Goal: Navigation & Orientation: Find specific page/section

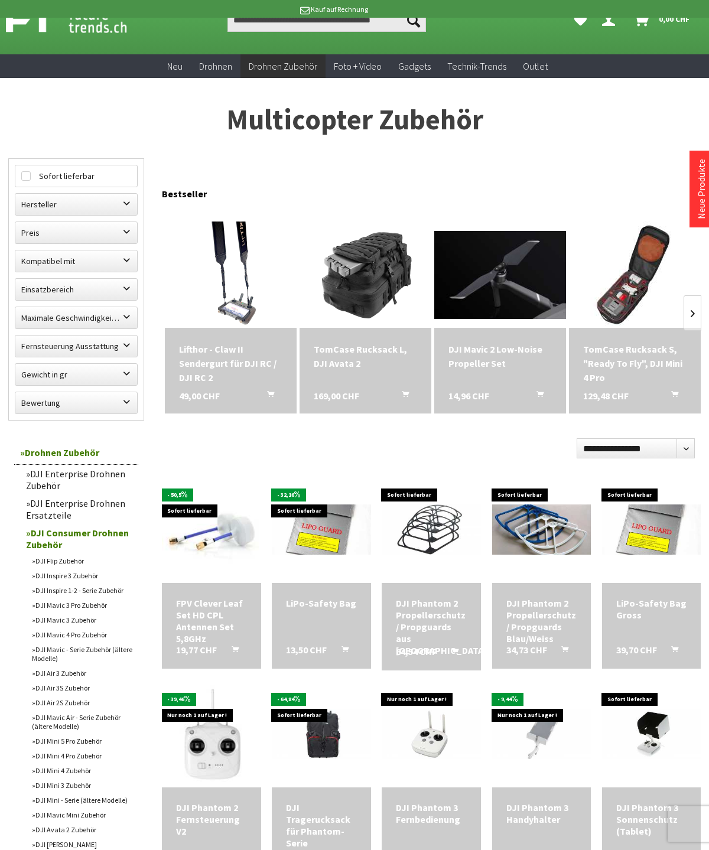
scroll to position [37, 0]
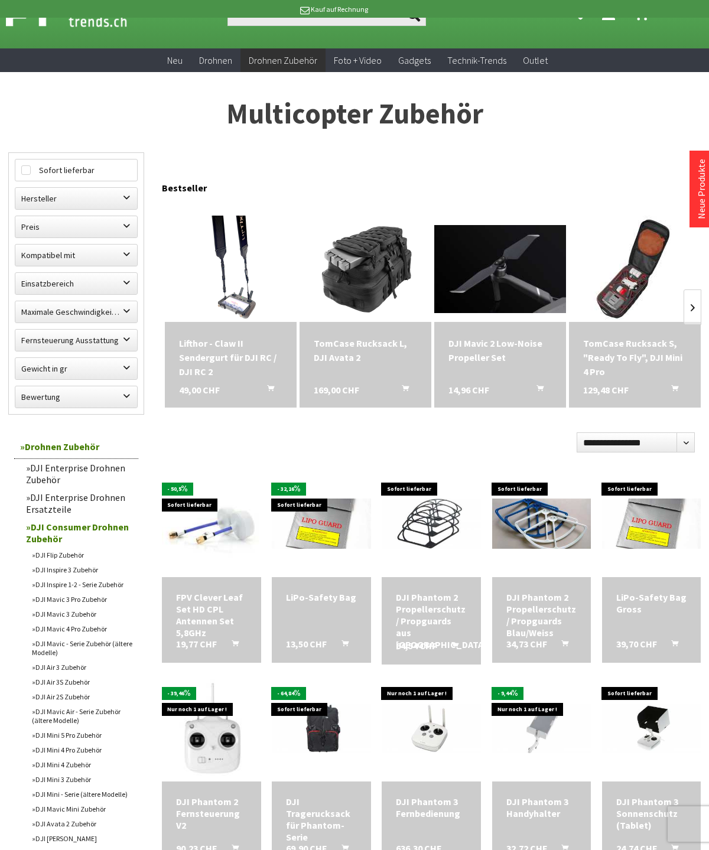
click at [45, 251] on label "Kompatibel mit" at bounding box center [76, 255] width 122 height 21
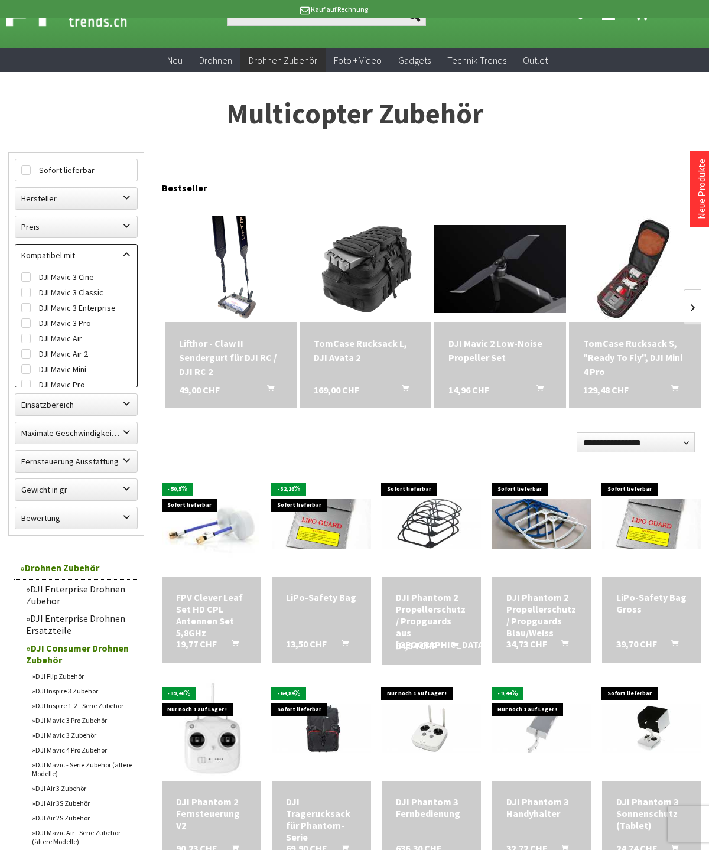
scroll to position [328, 0]
click at [154, 110] on h1 "Multicopter Zubehör" at bounding box center [354, 114] width 692 height 30
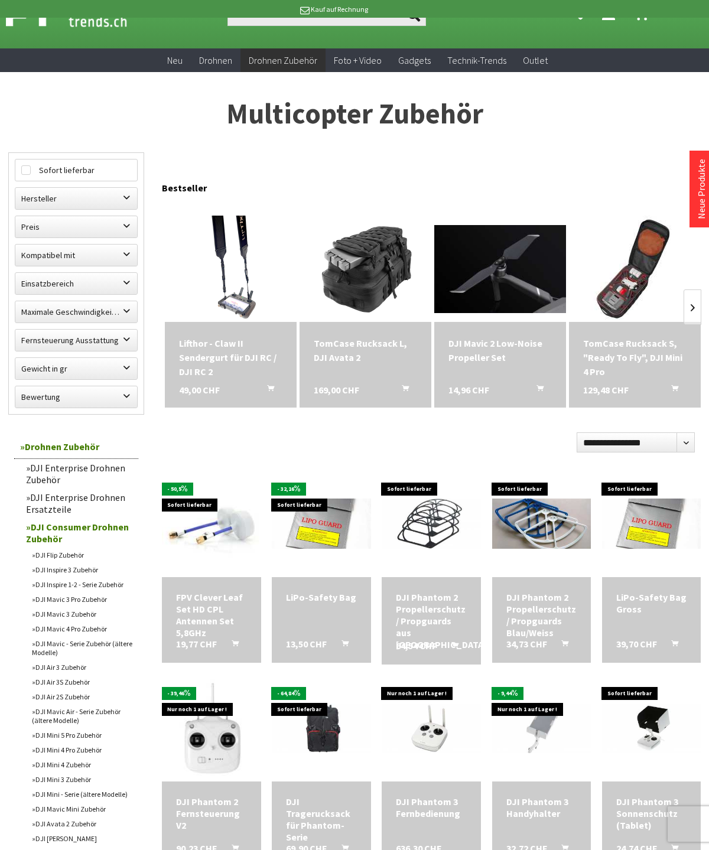
scroll to position [9, 0]
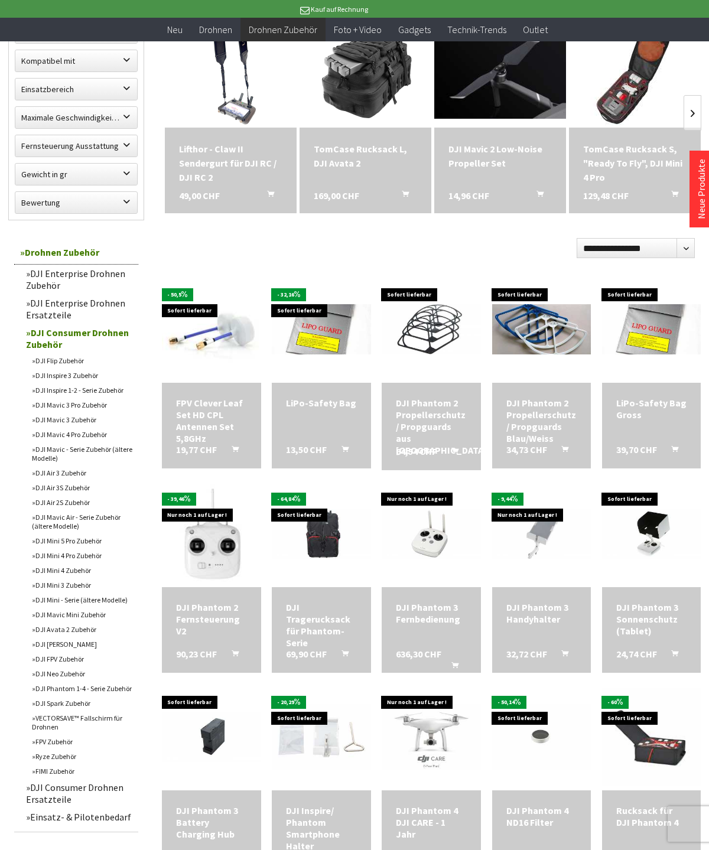
scroll to position [209, 0]
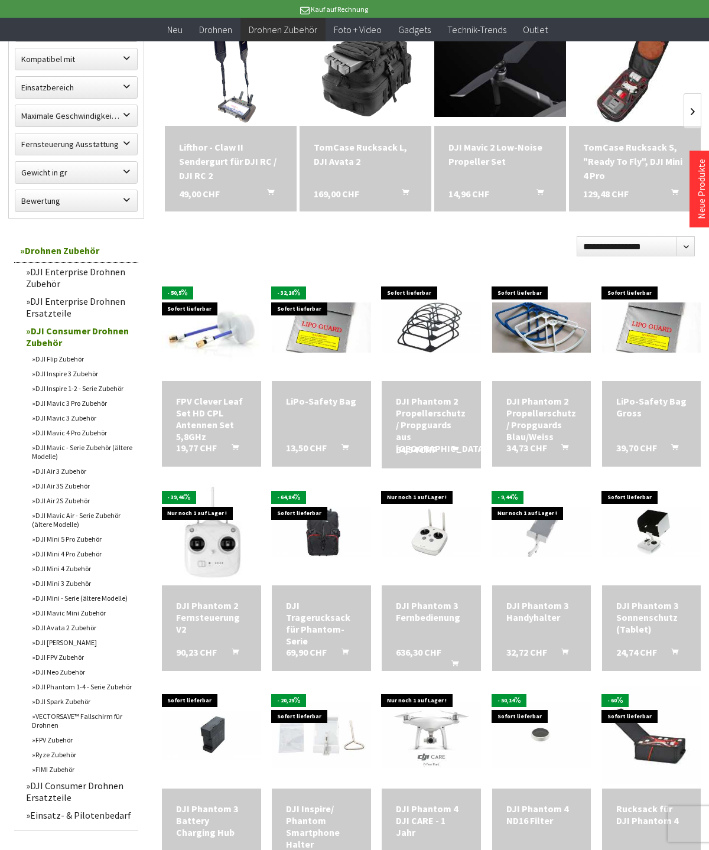
click at [89, 440] on link "DJI Mavic 4 Pro Zubehör" at bounding box center [82, 432] width 112 height 15
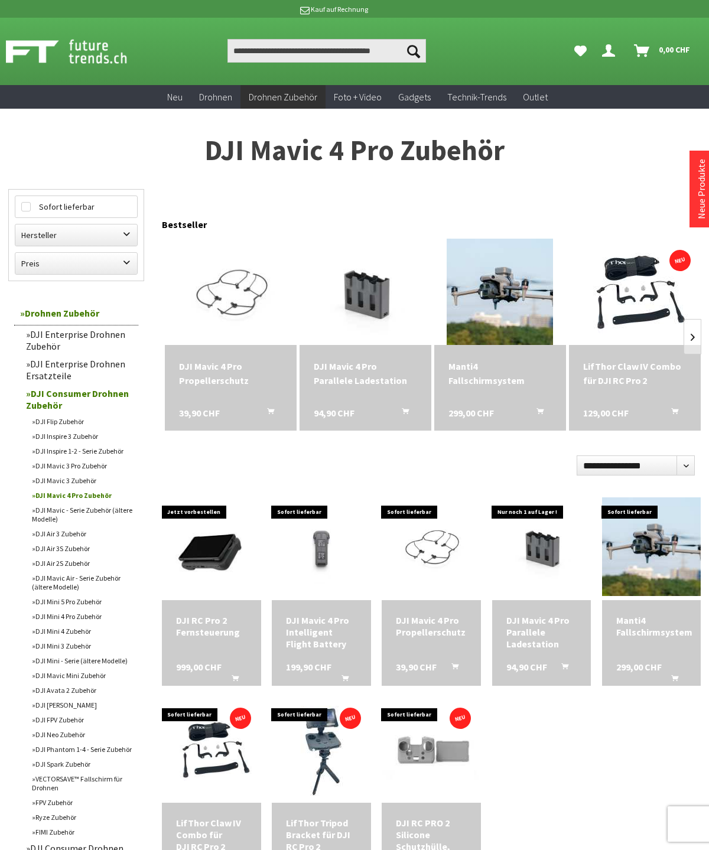
click at [515, 373] on div "Manti4 Fallschirmsystem" at bounding box center [499, 373] width 103 height 28
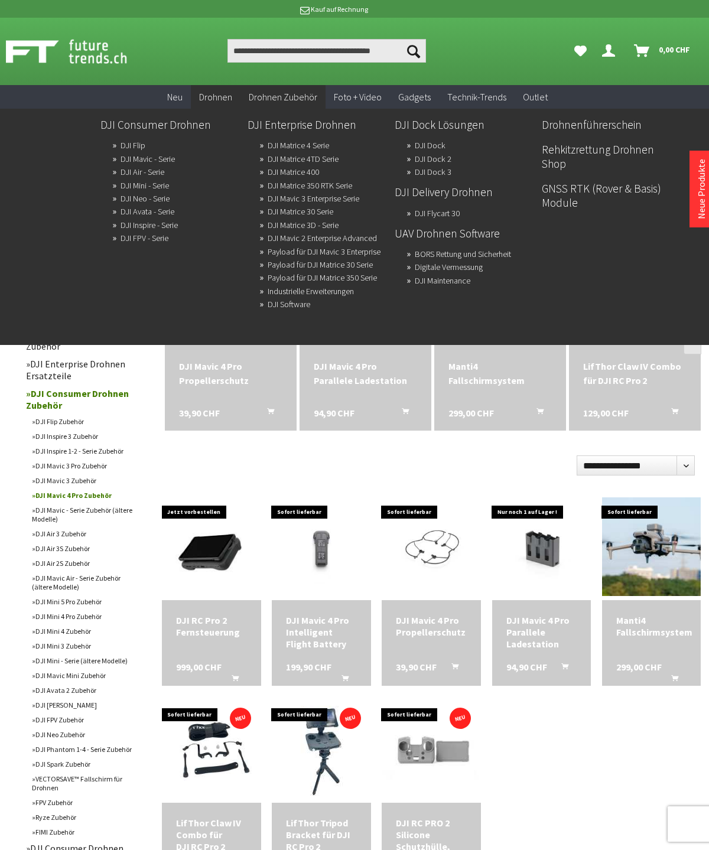
click at [174, 154] on link "DJI Mavic - Serie" at bounding box center [148, 159] width 54 height 17
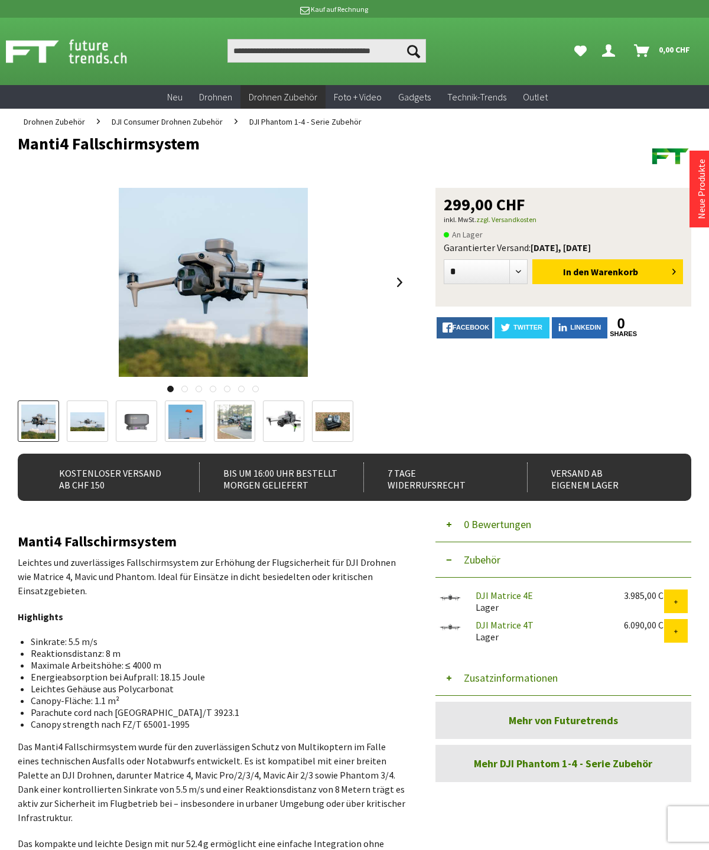
click at [91, 416] on img at bounding box center [87, 421] width 34 height 19
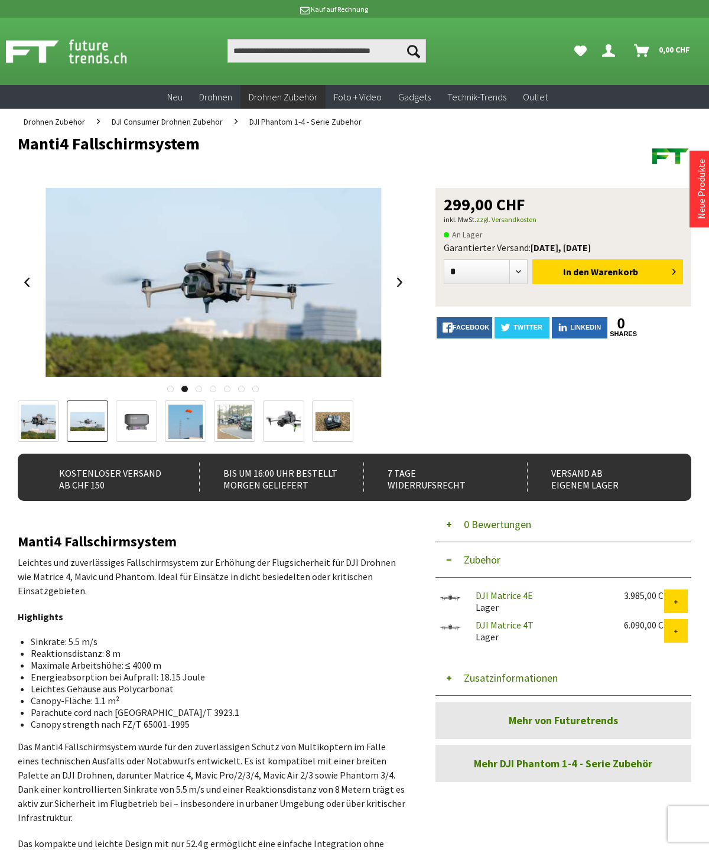
click at [131, 427] on img at bounding box center [136, 422] width 34 height 34
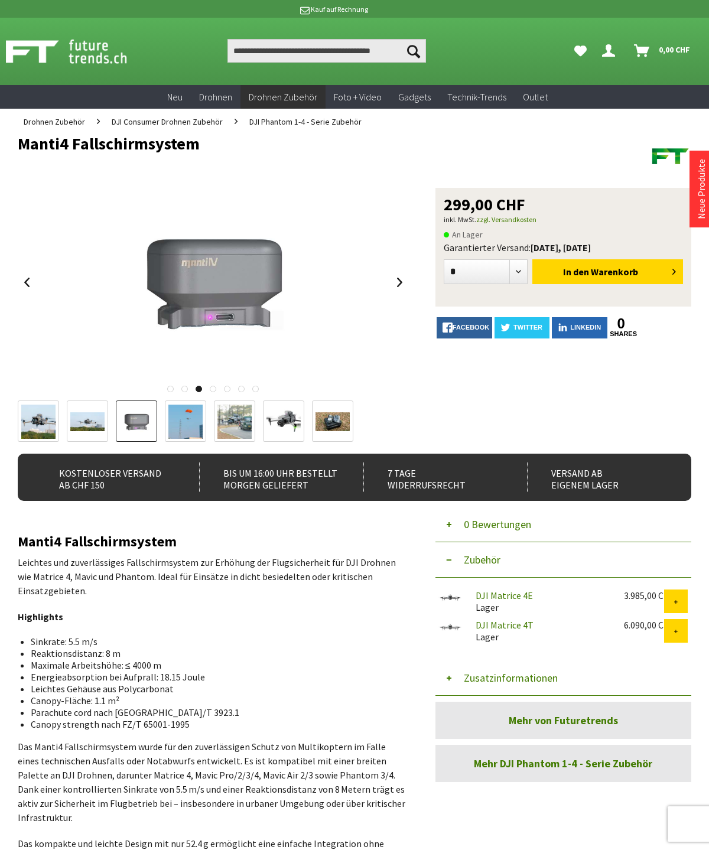
click at [188, 425] on img at bounding box center [185, 422] width 34 height 34
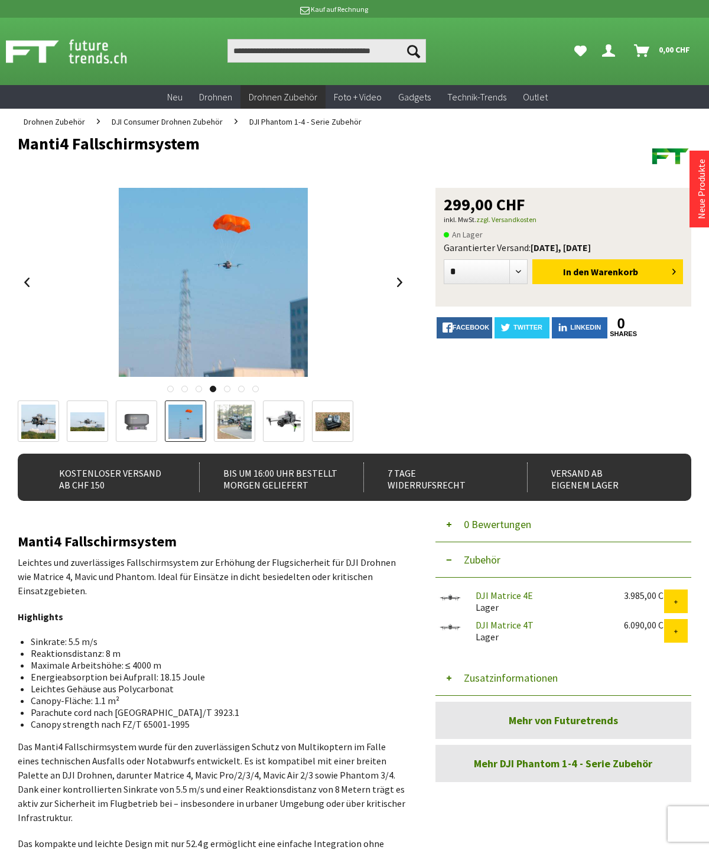
click at [241, 421] on img at bounding box center [234, 422] width 34 height 34
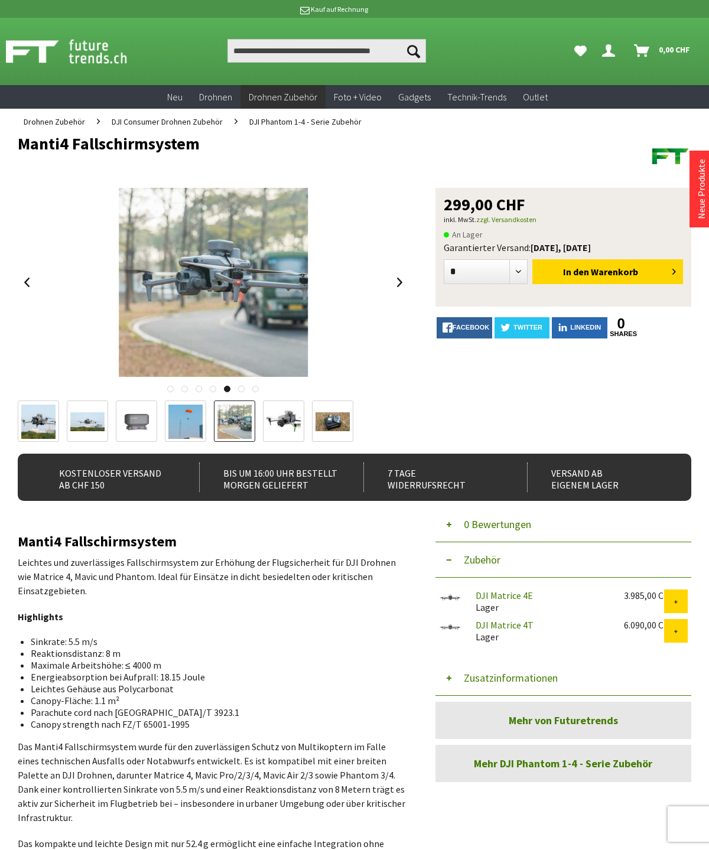
click at [292, 427] on img at bounding box center [283, 422] width 34 height 34
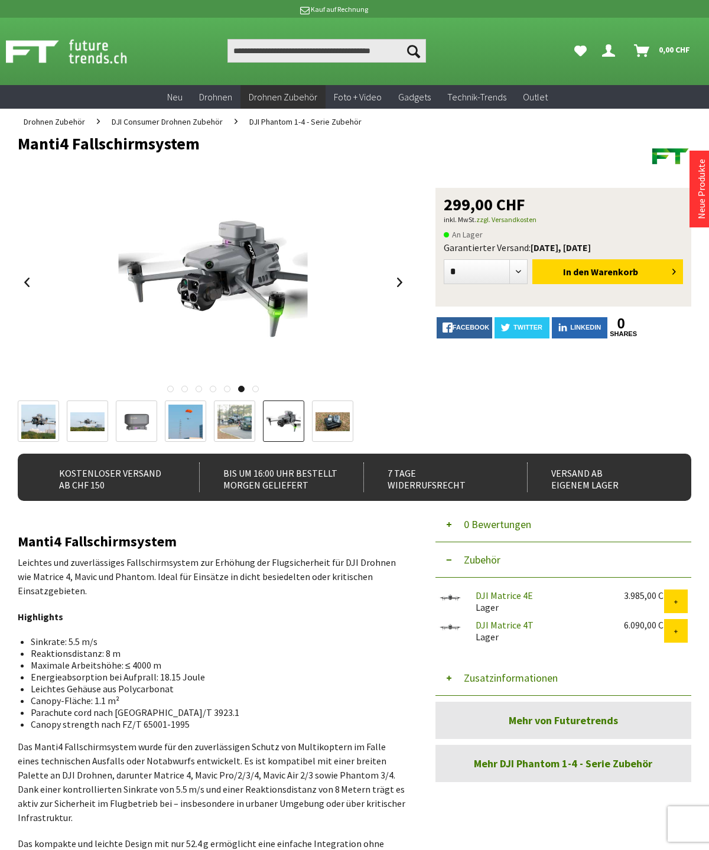
click at [336, 419] on img at bounding box center [332, 421] width 34 height 19
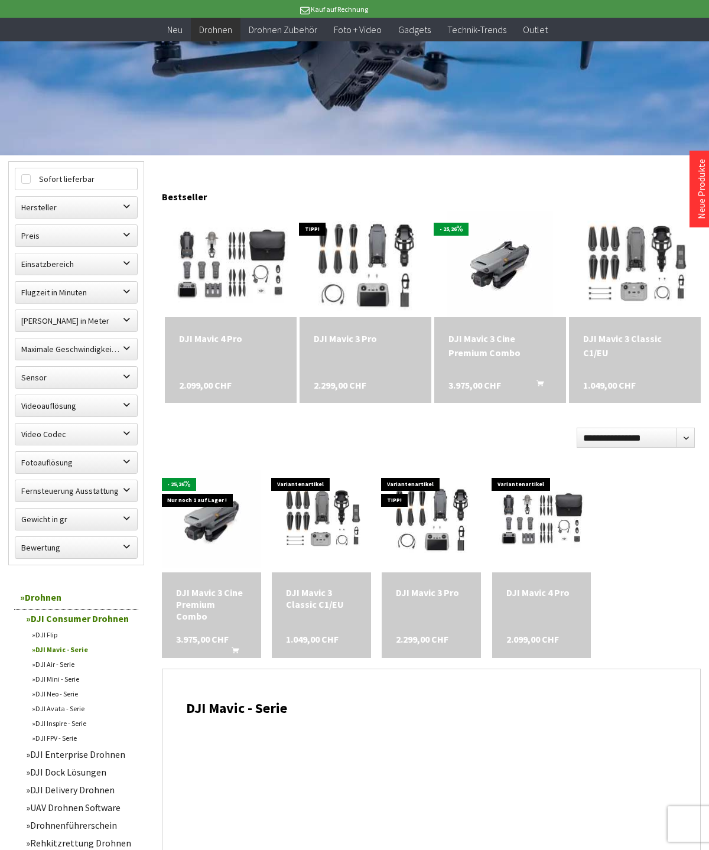
scroll to position [212, 0]
